Goal: Task Accomplishment & Management: Manage account settings

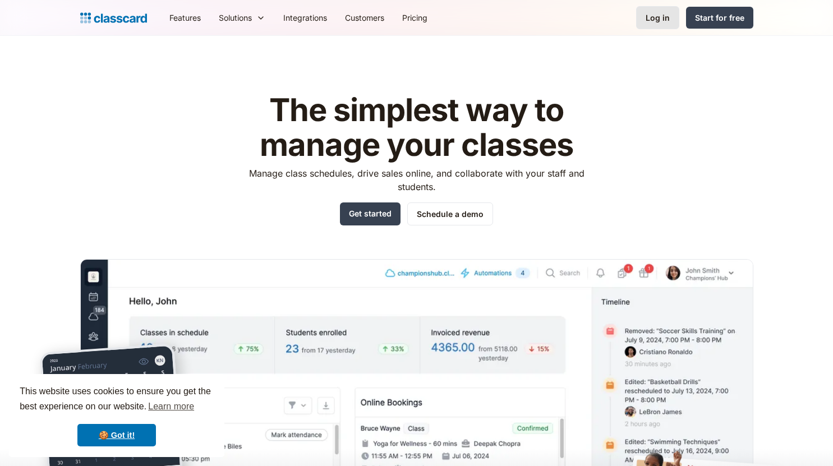
click at [665, 21] on div "Log in" at bounding box center [658, 18] width 24 height 12
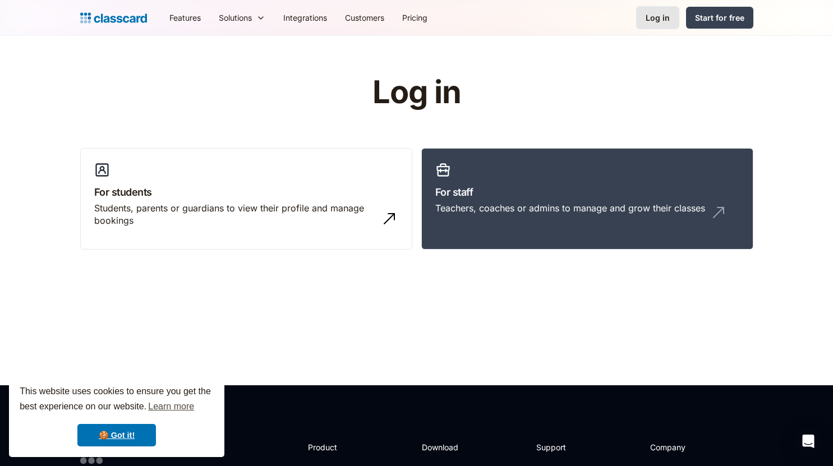
click at [674, 26] on link "Log in" at bounding box center [657, 17] width 43 height 23
click at [489, 200] on link "For staff Teachers, coaches or admins to manage and grow their classes" at bounding box center [587, 199] width 332 height 102
